Goal: Information Seeking & Learning: Learn about a topic

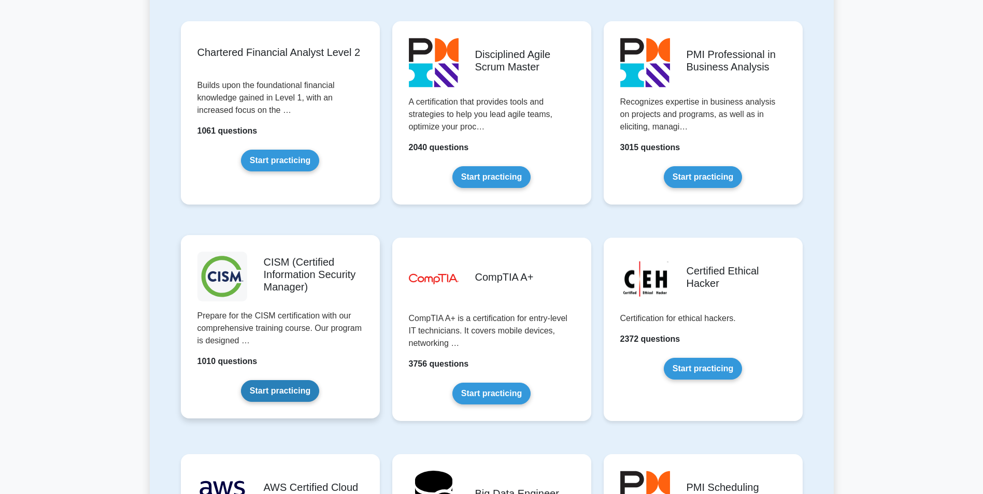
scroll to position [1304, 0]
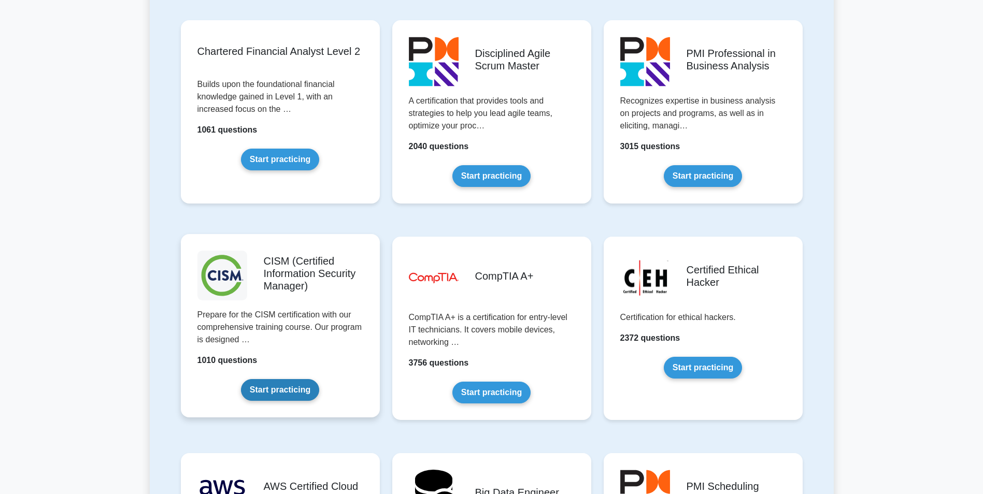
click at [276, 391] on link "Start practicing" at bounding box center [280, 390] width 78 height 22
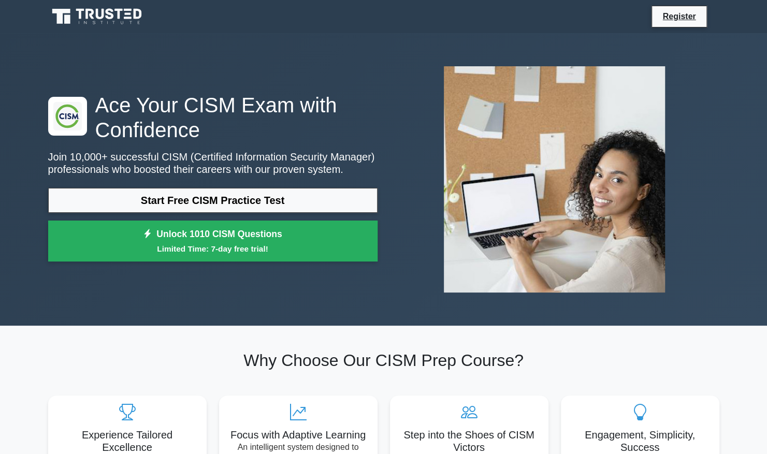
click at [224, 279] on div ".clsa-1{fill:#f6f7f8;}.clsa-2{fill:#6bb345;}.clsa-3{fill:#1d2e5c;} Ace Your CIS…" at bounding box center [384, 179] width 684 height 243
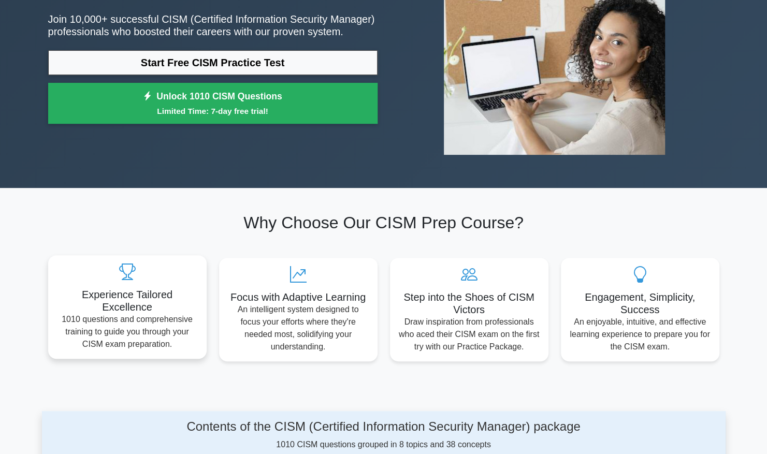
scroll to position [162, 0]
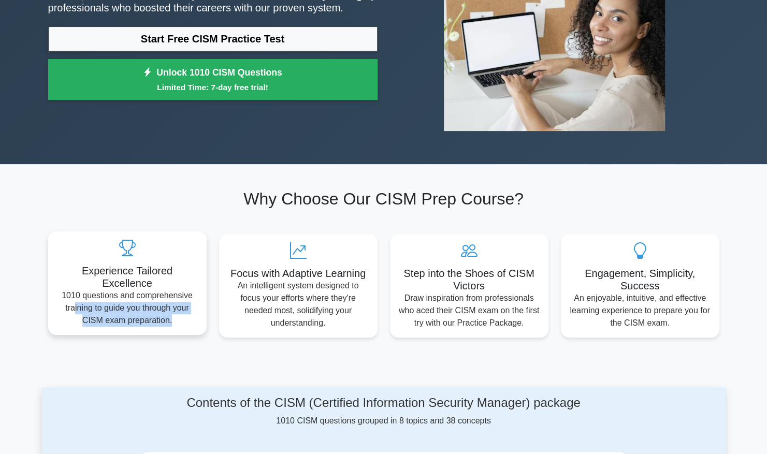
drag, startPoint x: 72, startPoint y: 309, endPoint x: 191, endPoint y: 324, distance: 120.2
click at [191, 324] on p "1010 questions and comprehensive training to guide you through your CISM exam p…" at bounding box center [127, 308] width 142 height 37
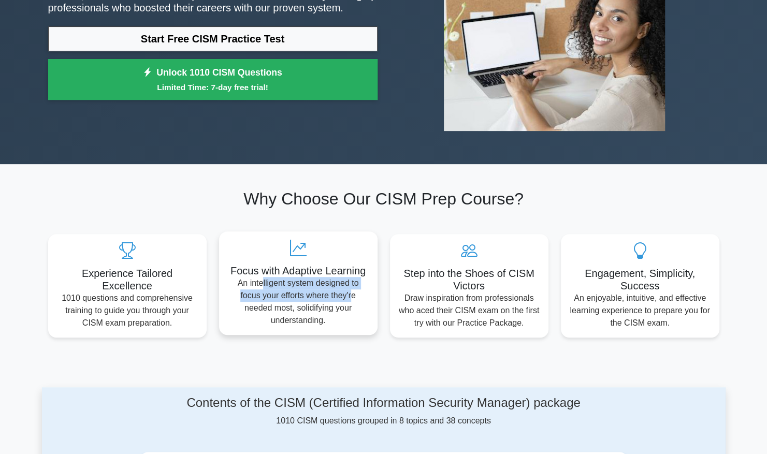
drag, startPoint x: 191, startPoint y: 324, endPoint x: 351, endPoint y: 291, distance: 163.5
click at [351, 291] on p "An intelligent system designed to focus your efforts where they're needed most,…" at bounding box center [298, 302] width 142 height 50
drag, startPoint x: 351, startPoint y: 291, endPoint x: 341, endPoint y: 321, distance: 31.6
click at [341, 321] on p "An intelligent system designed to focus your efforts where they're needed most,…" at bounding box center [298, 302] width 142 height 50
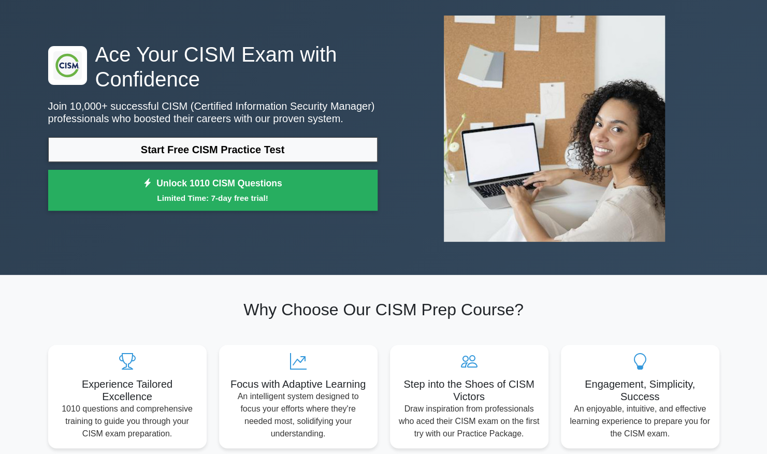
scroll to position [0, 0]
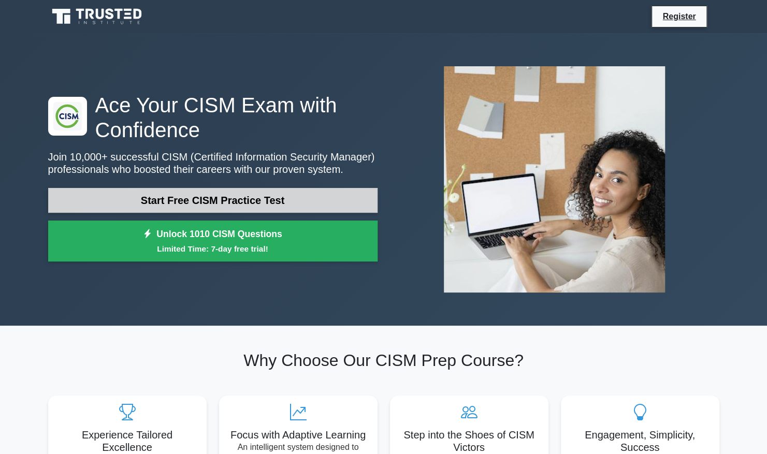
click at [183, 203] on link "Start Free CISM Practice Test" at bounding box center [212, 200] width 329 height 25
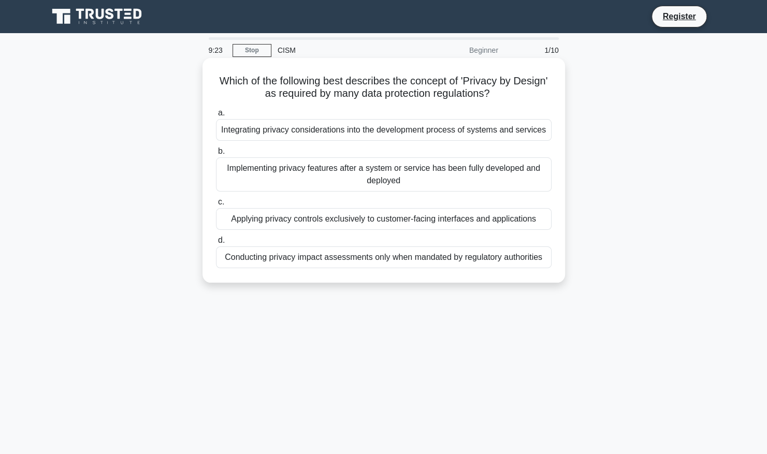
click at [465, 133] on div "Integrating privacy considerations into the development process of systems and …" at bounding box center [384, 130] width 336 height 22
click at [216, 117] on input "a. Integrating privacy considerations into the development process of systems a…" at bounding box center [216, 113] width 0 height 7
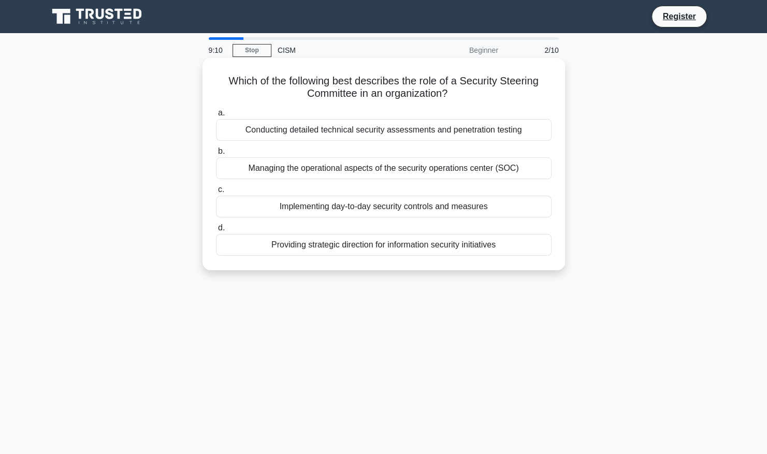
click at [345, 249] on div "Providing strategic direction for information security initiatives" at bounding box center [384, 245] width 336 height 22
click at [216, 232] on input "d. Providing strategic direction for information security initiatives" at bounding box center [216, 228] width 0 height 7
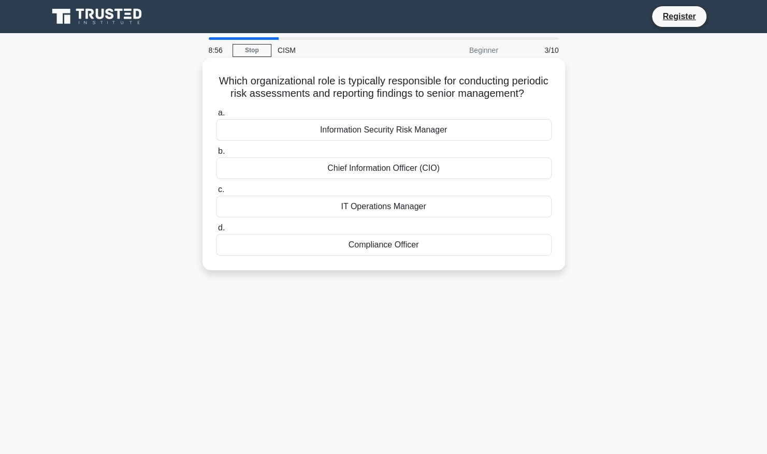
click at [460, 141] on div "Information Security Risk Manager" at bounding box center [384, 130] width 336 height 22
click at [216, 117] on input "a. Information Security Risk Manager" at bounding box center [216, 113] width 0 height 7
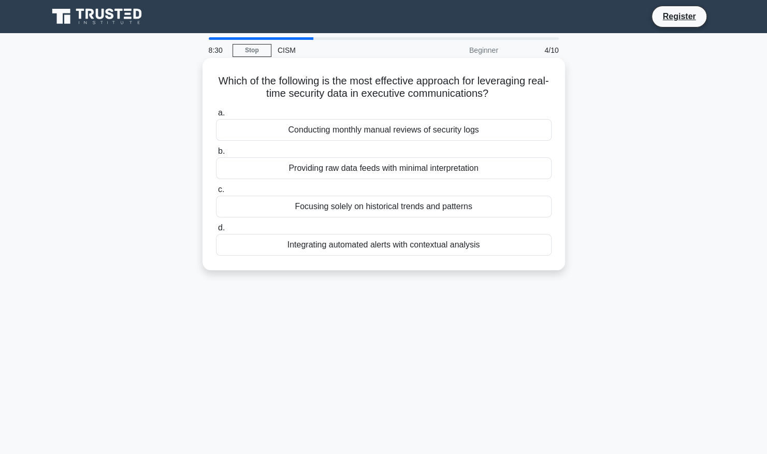
click at [380, 213] on div "Focusing solely on historical trends and patterns" at bounding box center [384, 207] width 336 height 22
click at [216, 193] on input "c. Focusing solely on historical trends and patterns" at bounding box center [216, 189] width 0 height 7
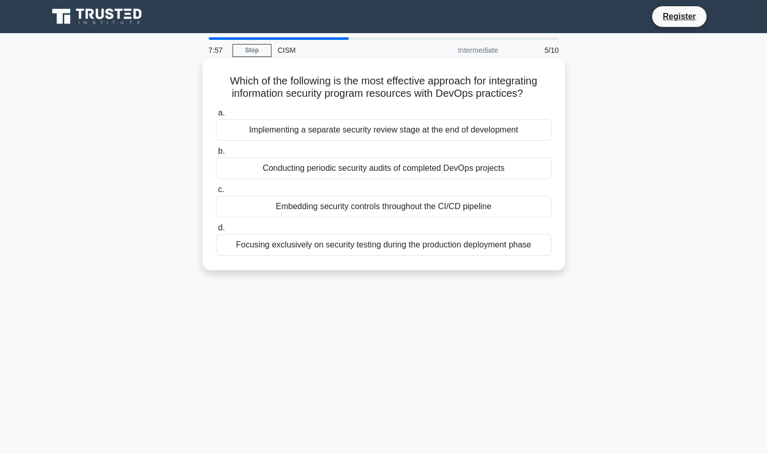
click at [401, 211] on div "Embedding security controls throughout the CI/CD pipeline" at bounding box center [384, 207] width 336 height 22
click at [216, 193] on input "c. Embedding security controls throughout the CI/CD pipeline" at bounding box center [216, 189] width 0 height 7
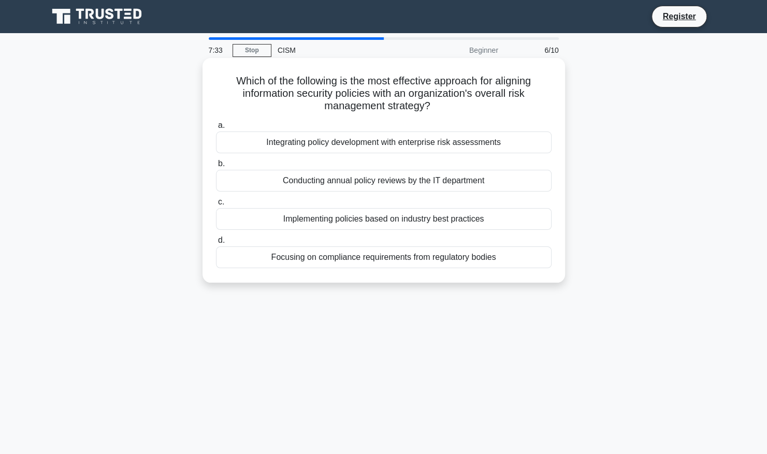
click at [430, 259] on div "Focusing on compliance requirements from regulatory bodies" at bounding box center [384, 258] width 336 height 22
click at [216, 244] on input "d. Focusing on compliance requirements from regulatory bodies" at bounding box center [216, 240] width 0 height 7
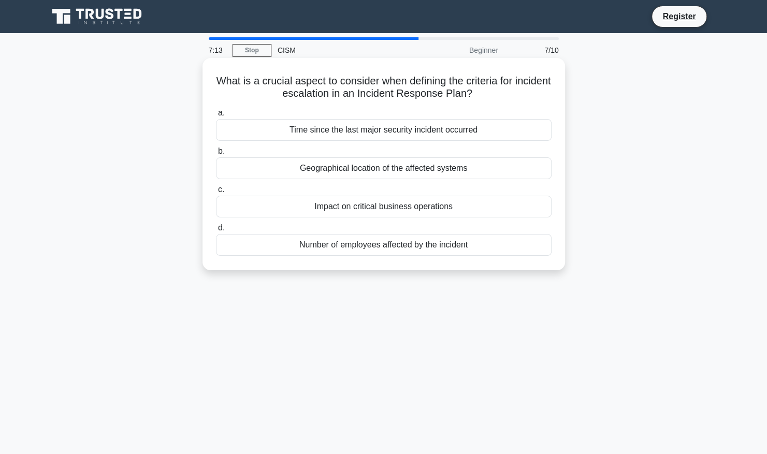
click at [396, 209] on div "Impact on critical business operations" at bounding box center [384, 207] width 336 height 22
click at [216, 193] on input "c. Impact on critical business operations" at bounding box center [216, 189] width 0 height 7
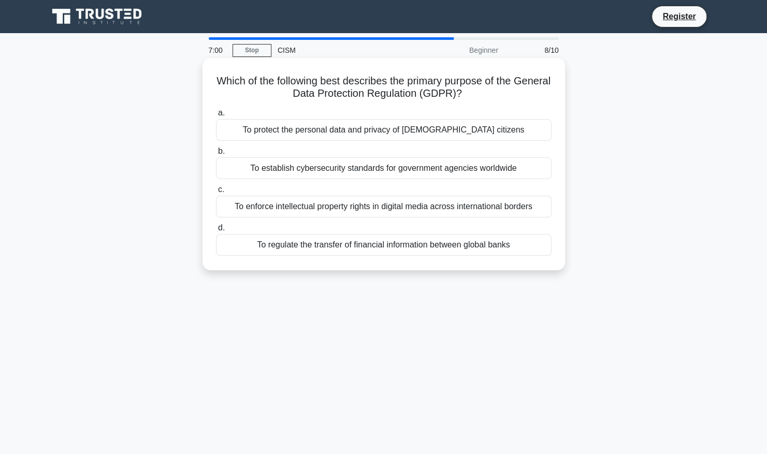
click at [385, 127] on div "To protect the personal data and privacy of EU citizens" at bounding box center [384, 130] width 336 height 22
click at [216, 117] on input "a. To protect the personal data and privacy of EU citizens" at bounding box center [216, 113] width 0 height 7
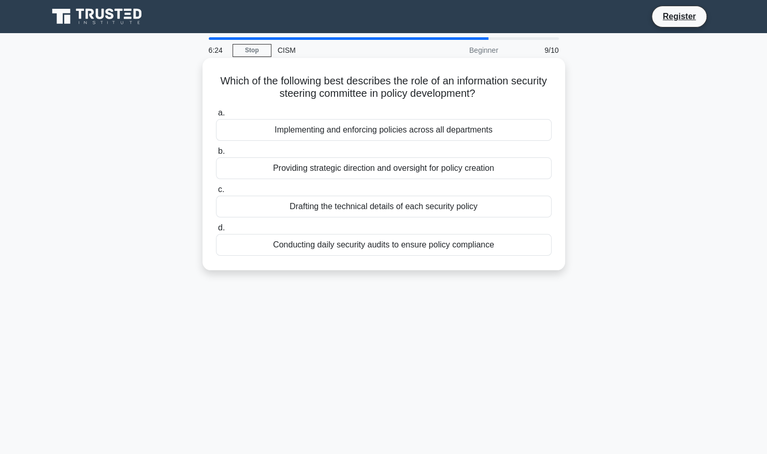
click at [394, 131] on div "Implementing and enforcing policies across all departments" at bounding box center [384, 130] width 336 height 22
click at [216, 117] on input "a. Implementing and enforcing policies across all departments" at bounding box center [216, 113] width 0 height 7
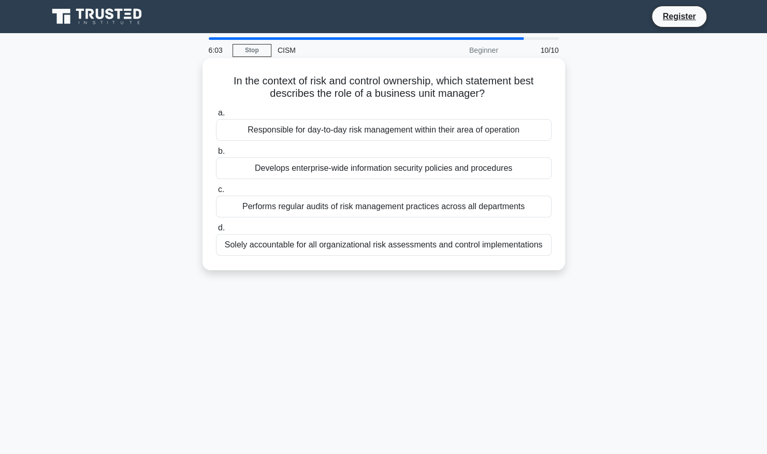
click at [323, 136] on div "Responsible for day-to-day risk management within their area of operation" at bounding box center [384, 130] width 336 height 22
click at [216, 117] on input "a. Responsible for day-to-day risk management within their area of operation" at bounding box center [216, 113] width 0 height 7
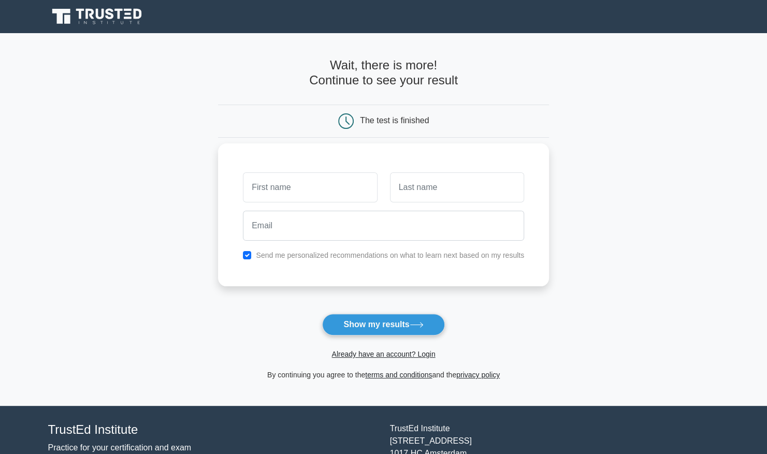
click at [292, 183] on input "text" at bounding box center [310, 187] width 134 height 30
type input "mani"
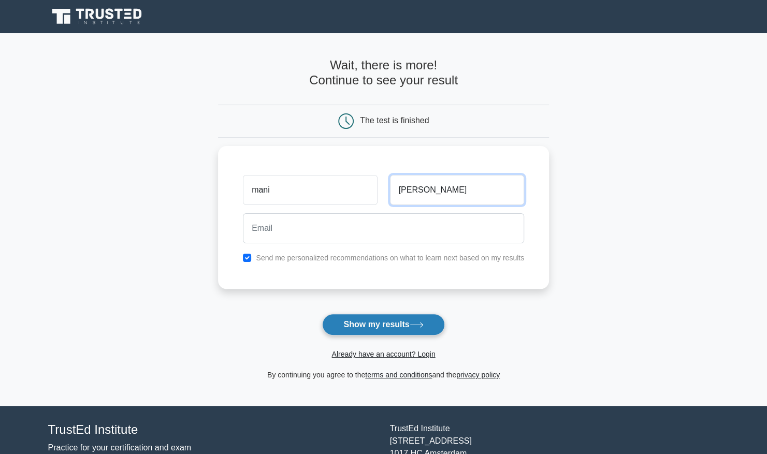
type input "shankar"
click at [399, 325] on button "Show my results" at bounding box center [383, 325] width 122 height 22
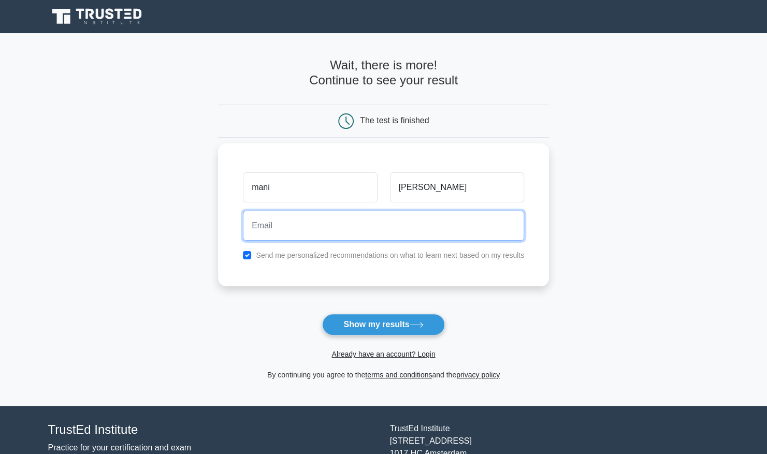
click at [303, 221] on input "email" at bounding box center [383, 226] width 281 height 30
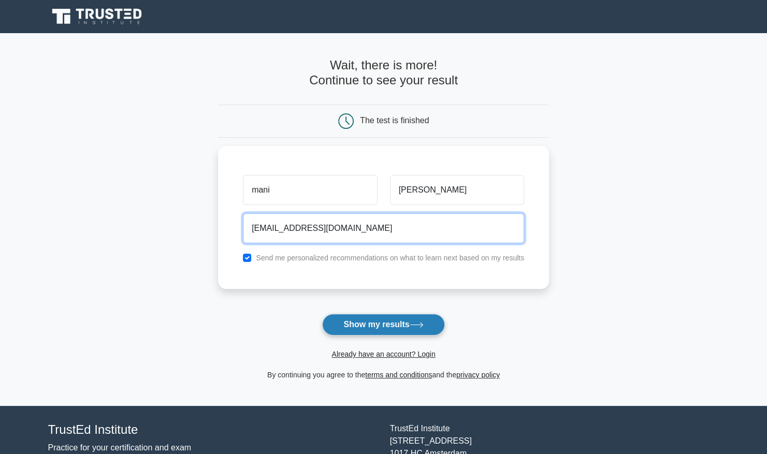
type input "manish@gmail.com"
click at [352, 318] on button "Show my results" at bounding box center [383, 325] width 122 height 22
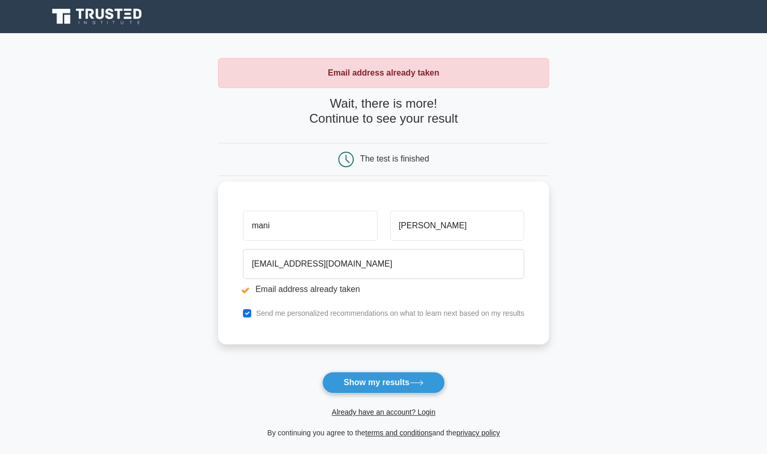
click at [284, 228] on input "mani" at bounding box center [310, 226] width 134 height 30
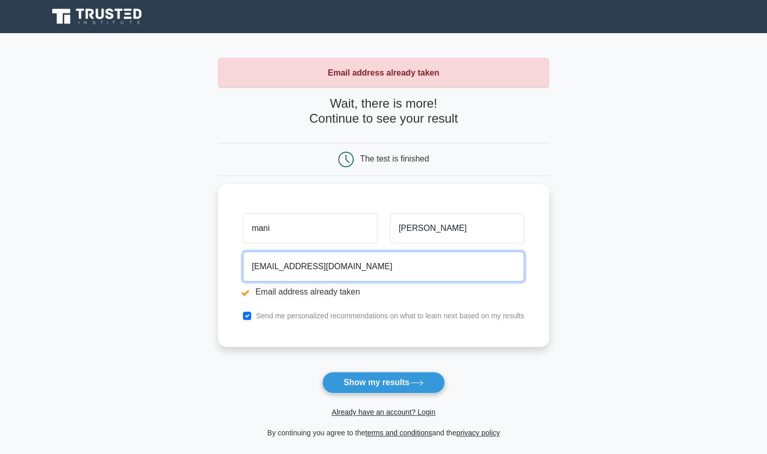
drag, startPoint x: 347, startPoint y: 263, endPoint x: 188, endPoint y: 260, distance: 159.1
click at [188, 260] on main "Email address already taken Wait, there is more! Continue to see your result Th…" at bounding box center [383, 248] width 767 height 431
type input "manishjatwara@gmail.com"
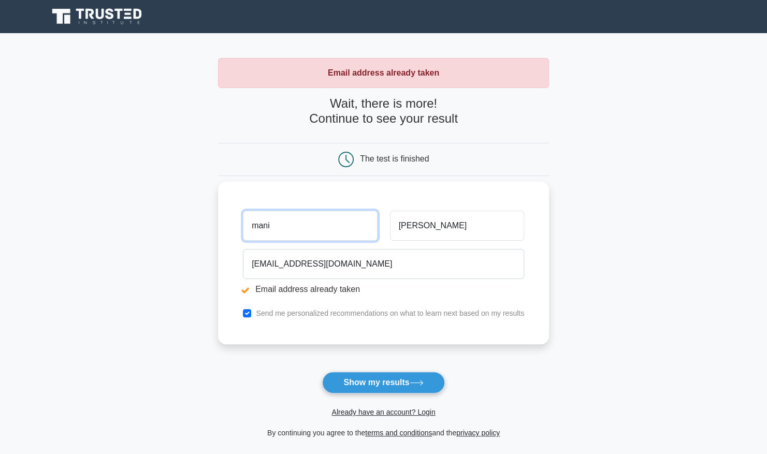
click at [304, 224] on input "mani" at bounding box center [310, 226] width 134 height 30
type input "manish"
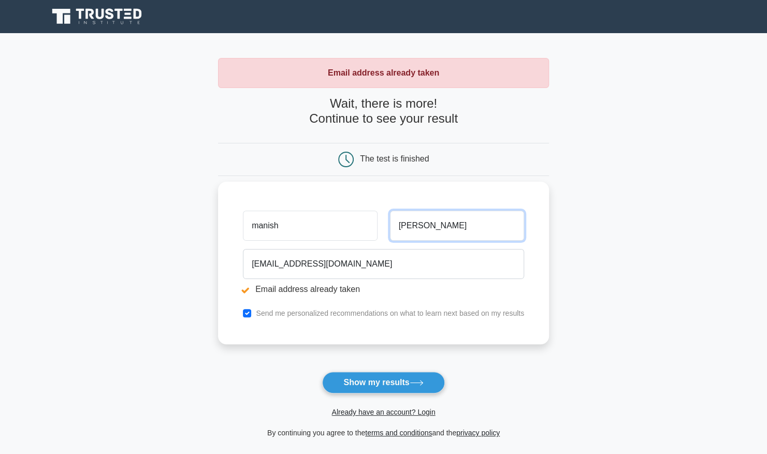
type input "sharma"
click at [247, 312] on input "checkbox" at bounding box center [247, 313] width 8 height 8
checkbox input "false"
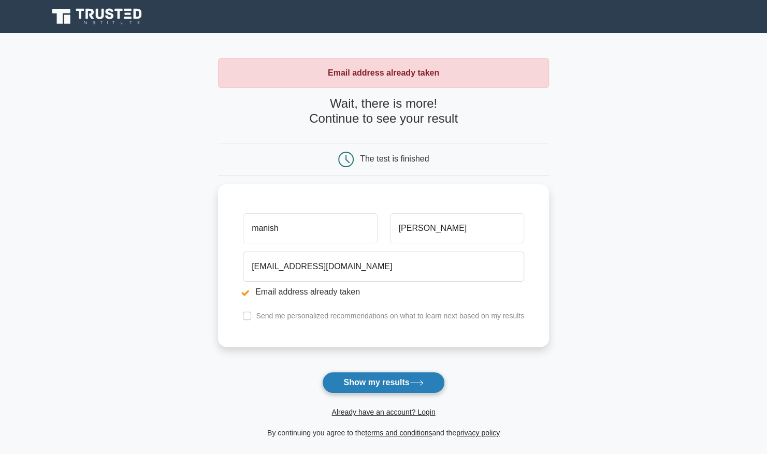
click at [380, 382] on button "Show my results" at bounding box center [383, 383] width 122 height 22
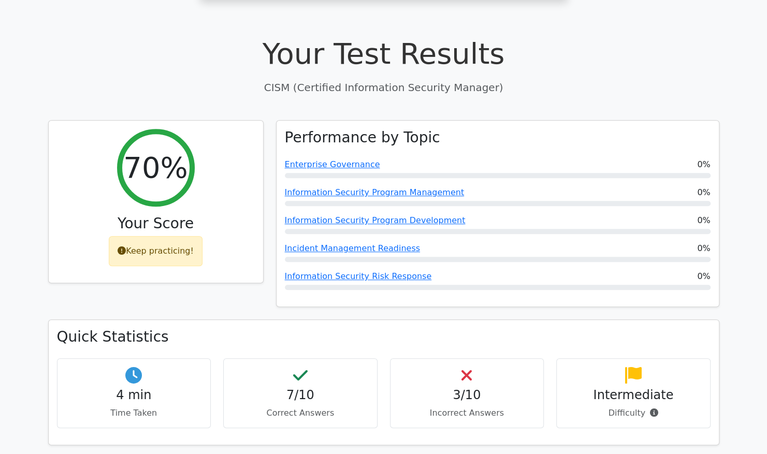
scroll to position [296, 0]
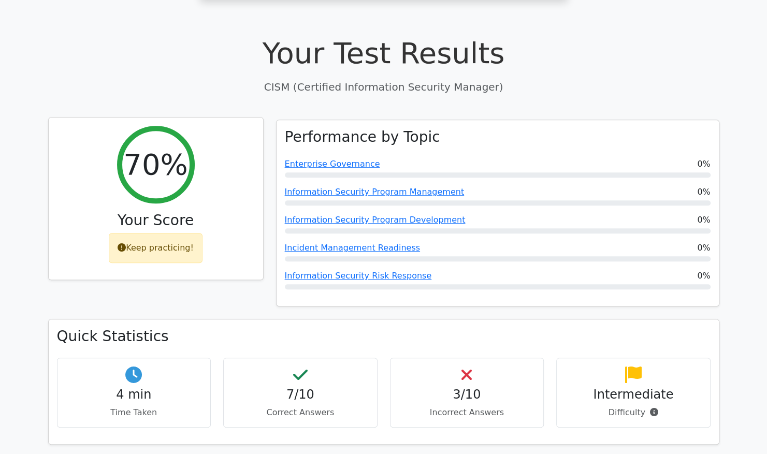
click at [157, 233] on div "Keep practicing!" at bounding box center [156, 248] width 94 height 30
drag, startPoint x: 116, startPoint y: 218, endPoint x: 209, endPoint y: 223, distance: 93.4
click at [209, 223] on div "70% Your Score Keep practicing!" at bounding box center [156, 199] width 214 height 163
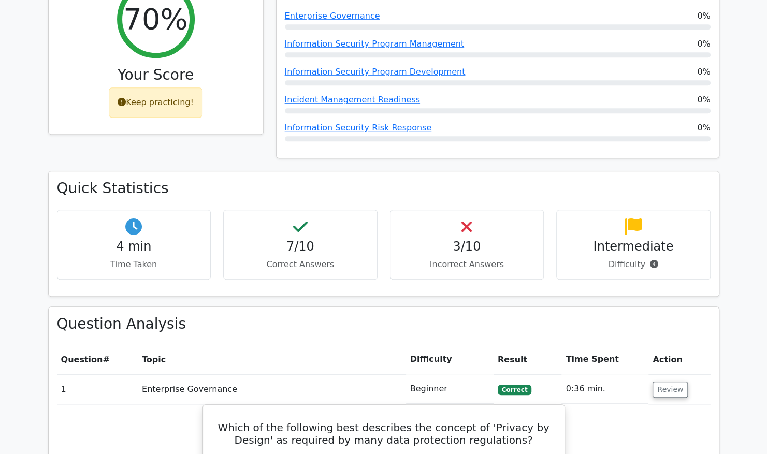
scroll to position [445, 0]
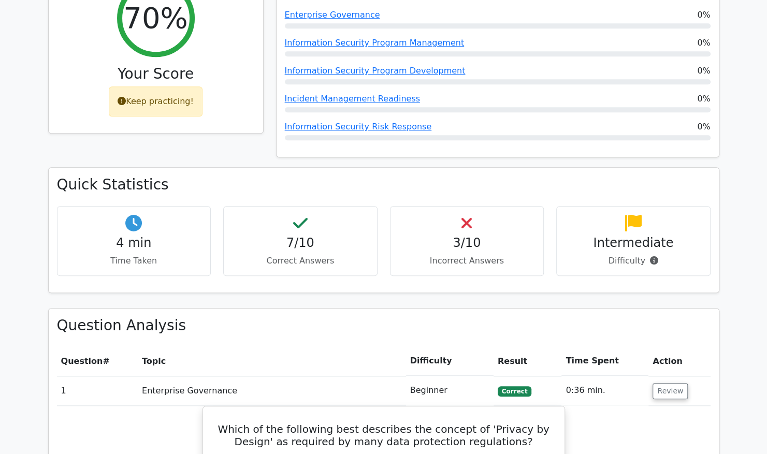
click at [691, 246] on div "Intermediate Difficulty" at bounding box center [633, 241] width 154 height 70
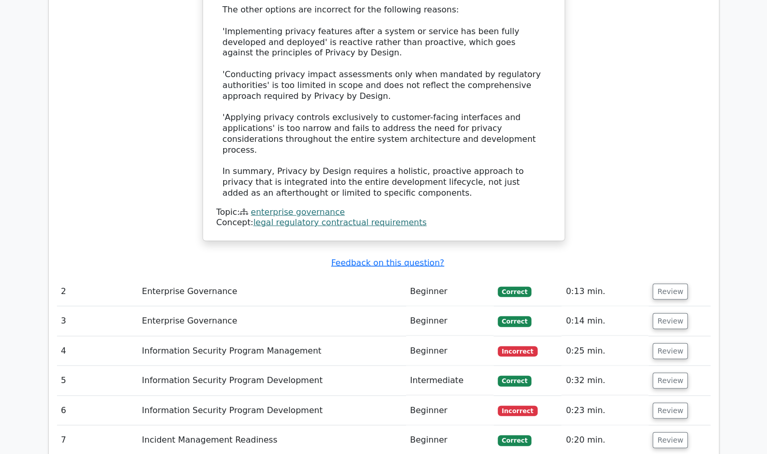
scroll to position [1355, 0]
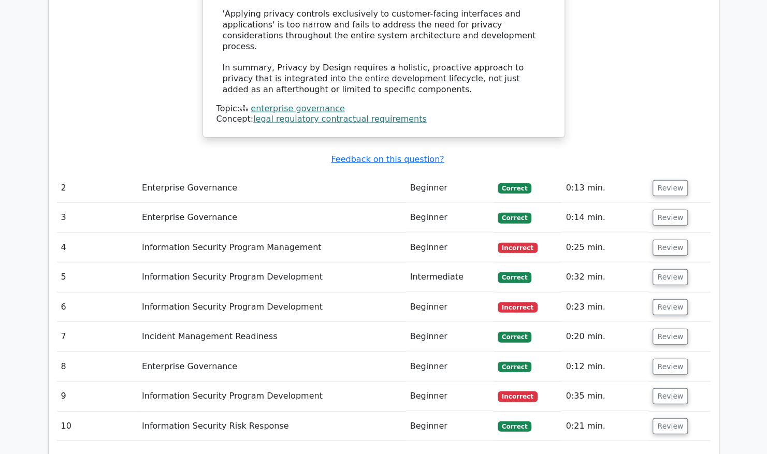
click at [180, 233] on td "Information Security Program Management" at bounding box center [272, 248] width 268 height 30
click at [674, 233] on td "Review" at bounding box center [680, 248] width 62 height 30
click at [668, 240] on button "Review" at bounding box center [670, 248] width 35 height 16
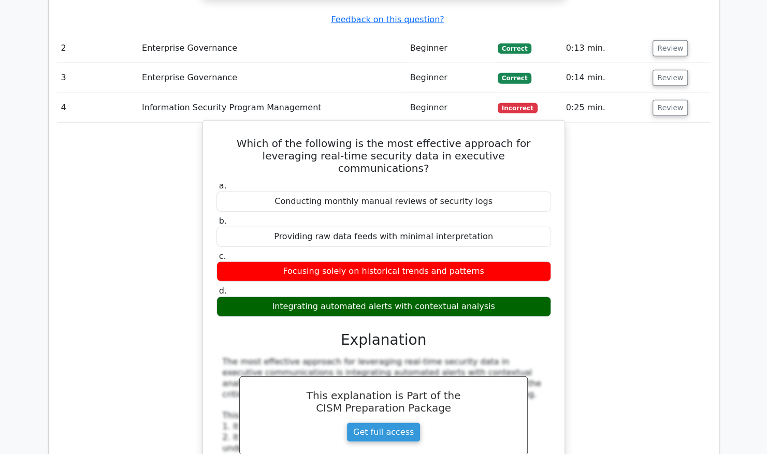
scroll to position [1512, 0]
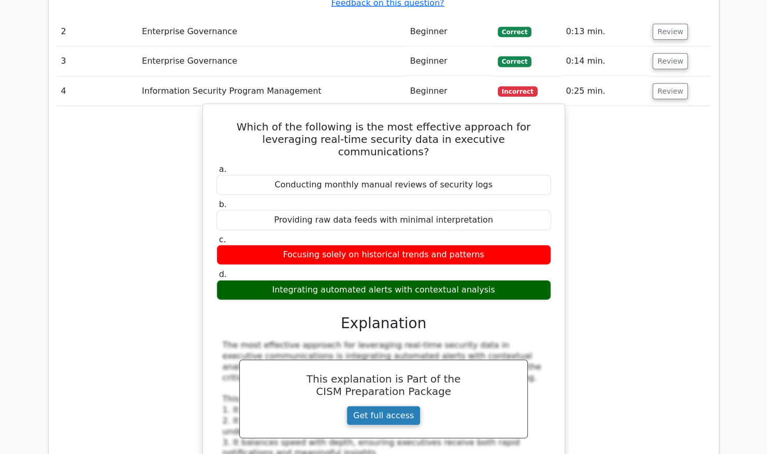
click at [390, 406] on link "Get full access" at bounding box center [384, 416] width 74 height 20
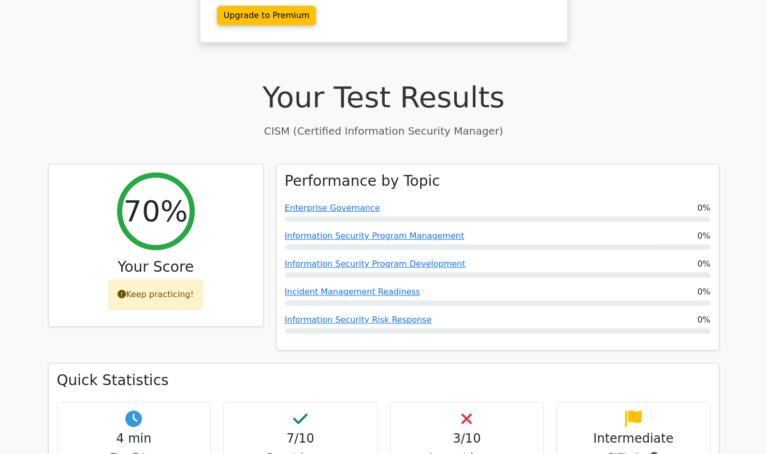
scroll to position [0, 0]
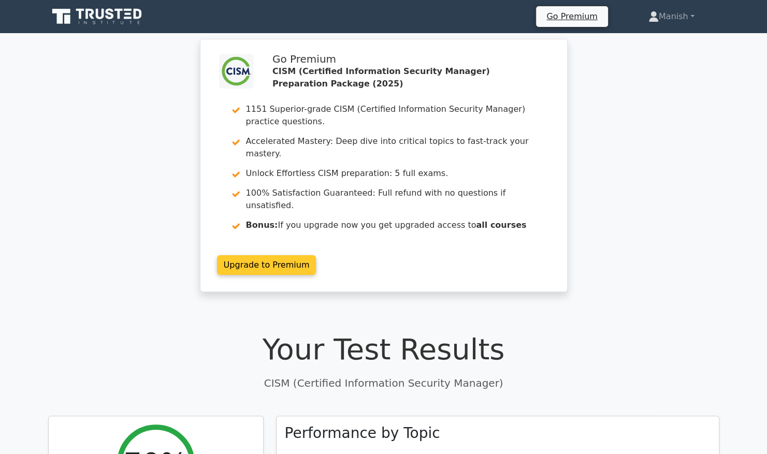
click at [247, 255] on link "Upgrade to Premium" at bounding box center [266, 265] width 99 height 20
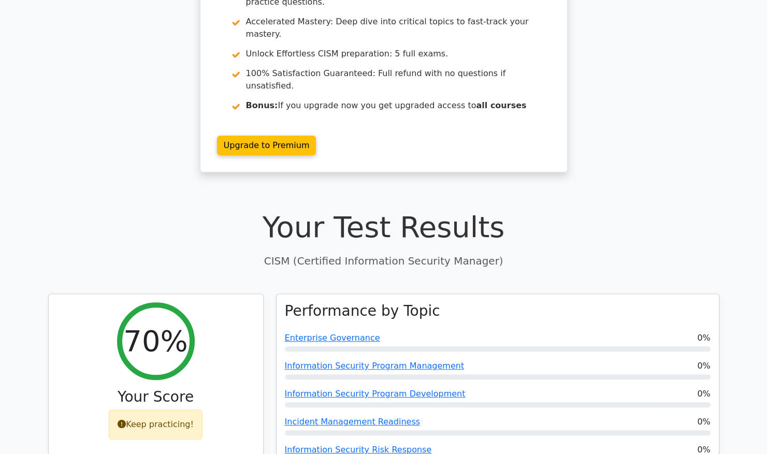
scroll to position [283, 0]
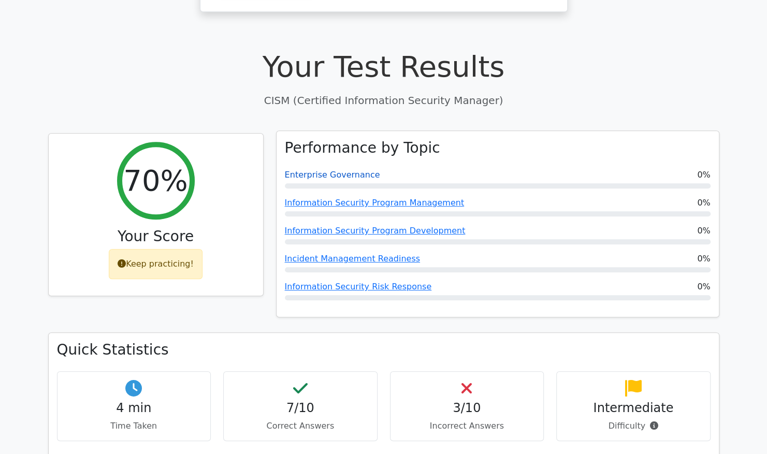
click at [340, 170] on link "Enterprise Governance" at bounding box center [332, 175] width 95 height 10
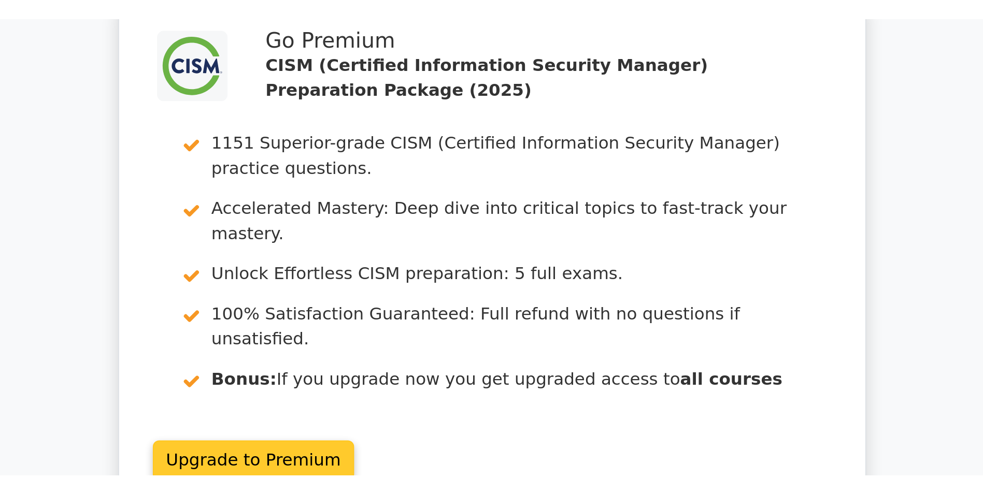
scroll to position [45, 0]
